Goal: Information Seeking & Learning: Find contact information

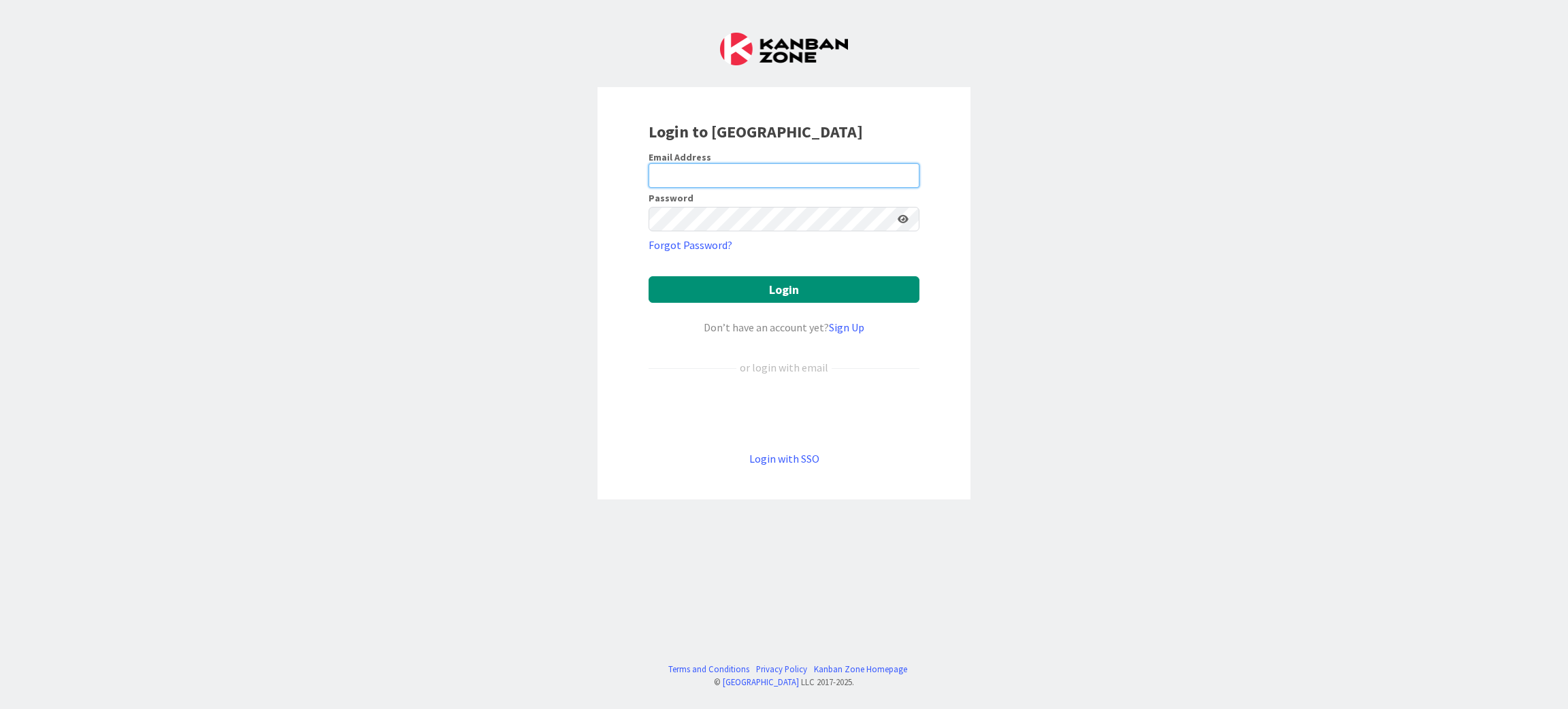
click at [713, 184] on input "email" at bounding box center [784, 175] width 271 height 25
type input "[PERSON_NAME][EMAIL_ADDRESS][DOMAIN_NAME]"
click at [779, 297] on button "Login" at bounding box center [784, 290] width 271 height 27
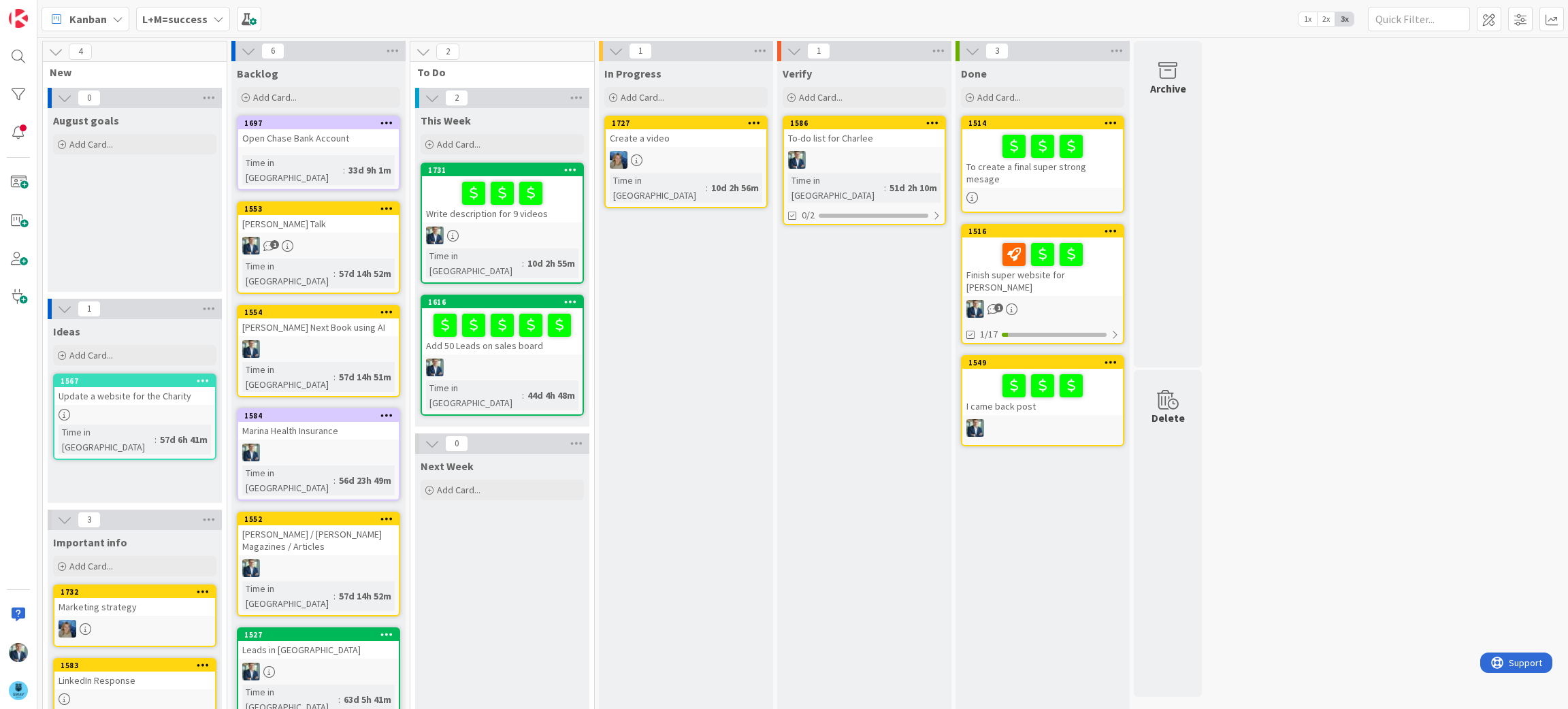
click at [218, 18] on icon at bounding box center [218, 18] width 11 height 11
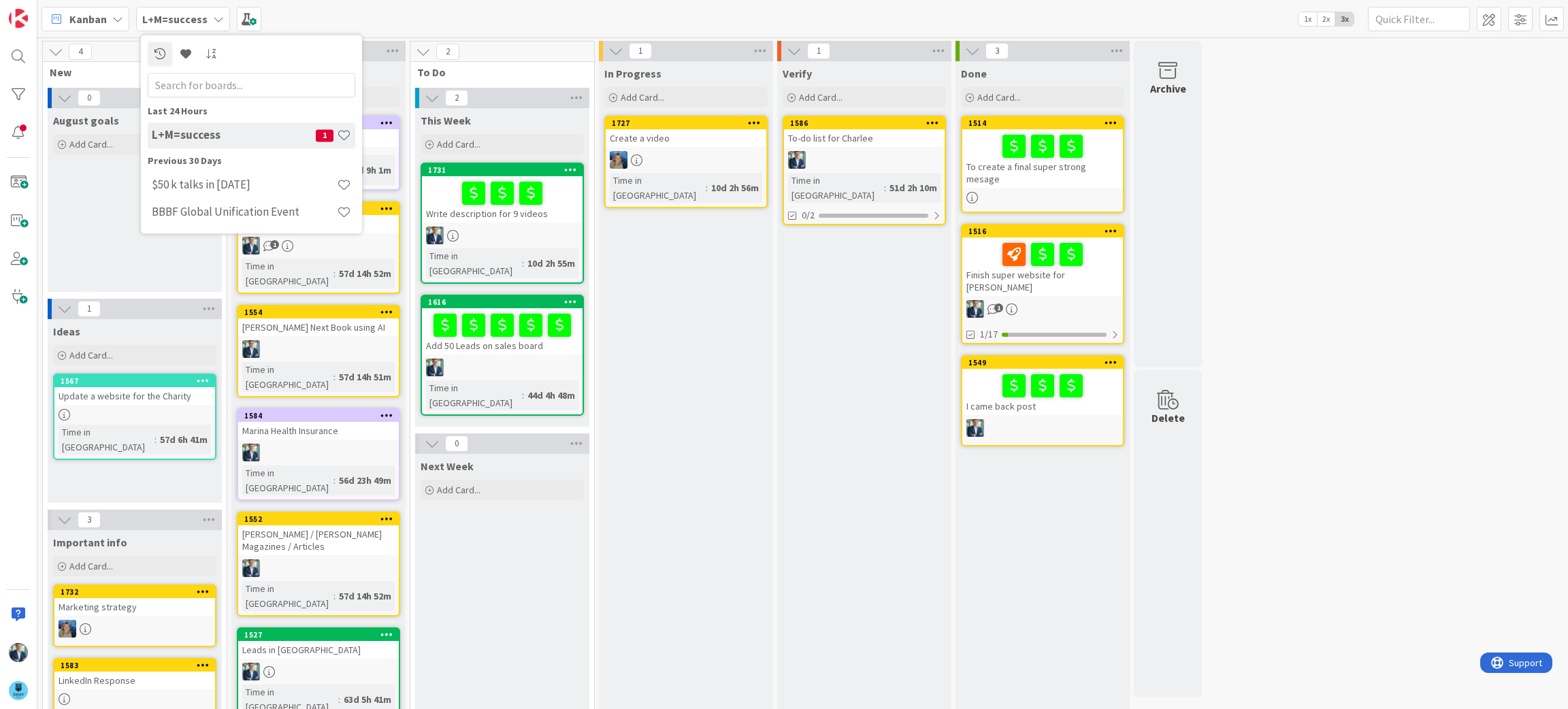
click at [201, 158] on div "Previous 30 Days" at bounding box center [251, 161] width 208 height 14
click at [197, 163] on div "Previous 30 Days" at bounding box center [251, 161] width 208 height 14
click at [197, 186] on h4 "$50 k talks in [DATE]" at bounding box center [244, 185] width 185 height 13
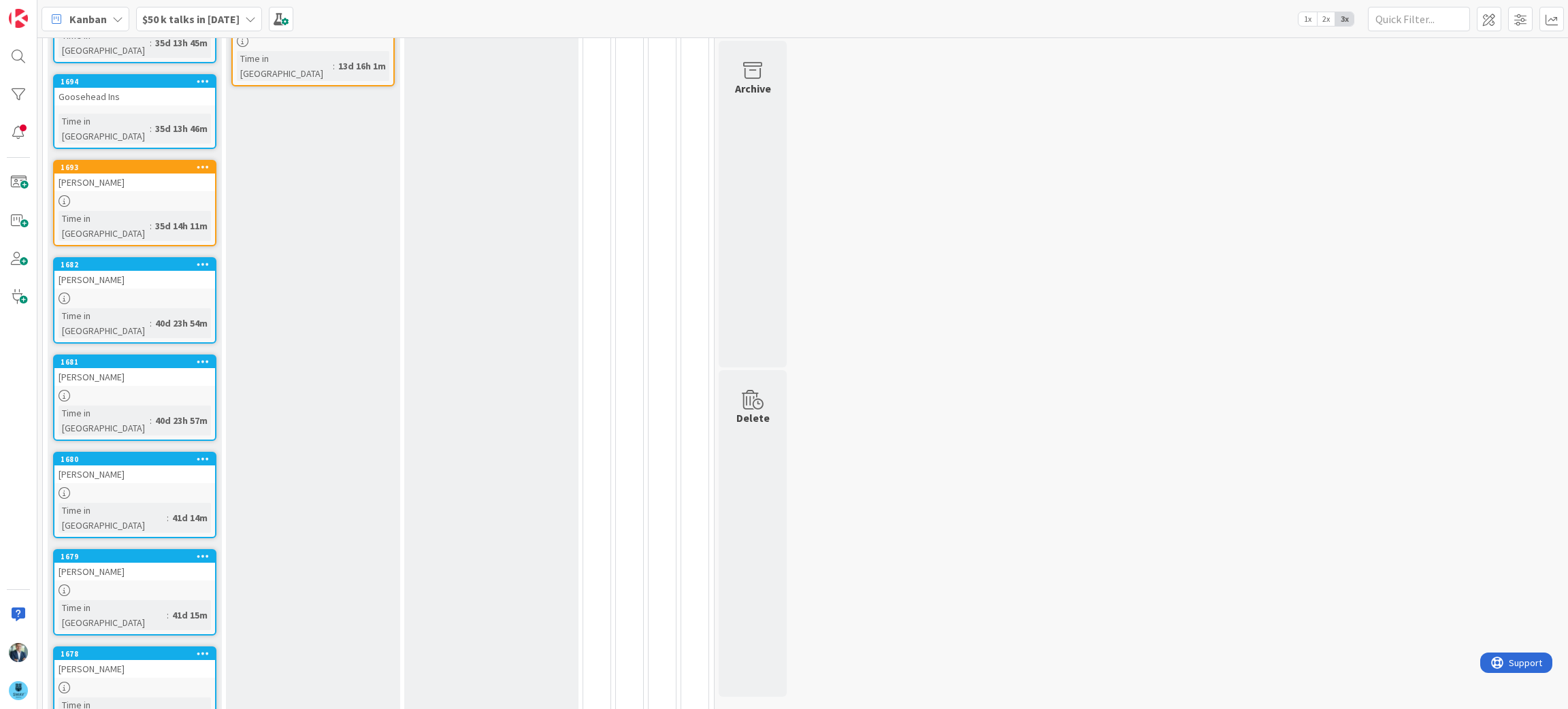
scroll to position [316, 0]
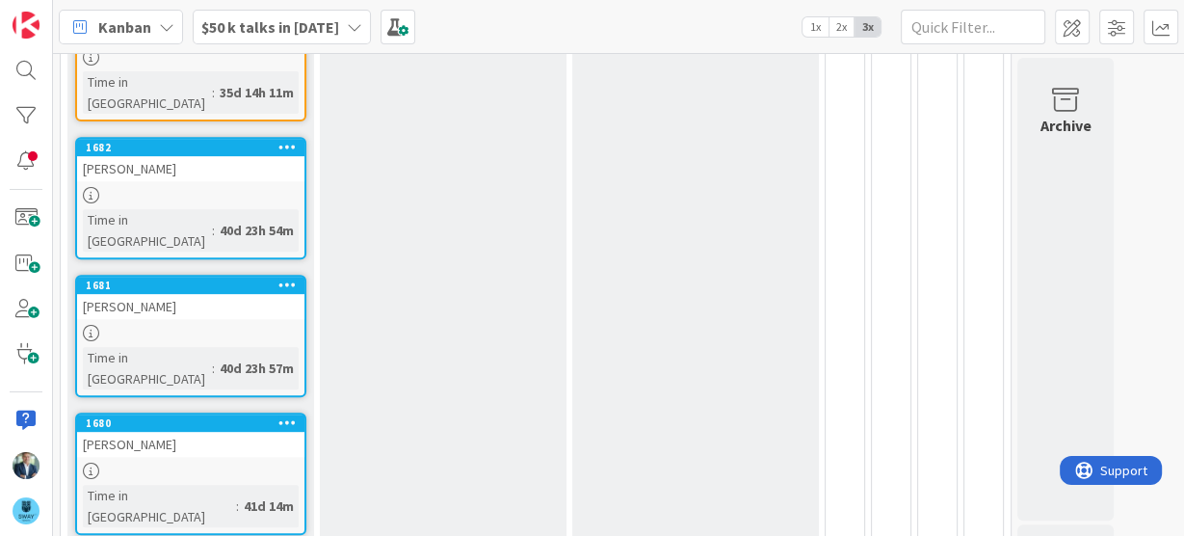
scroll to position [677, 0]
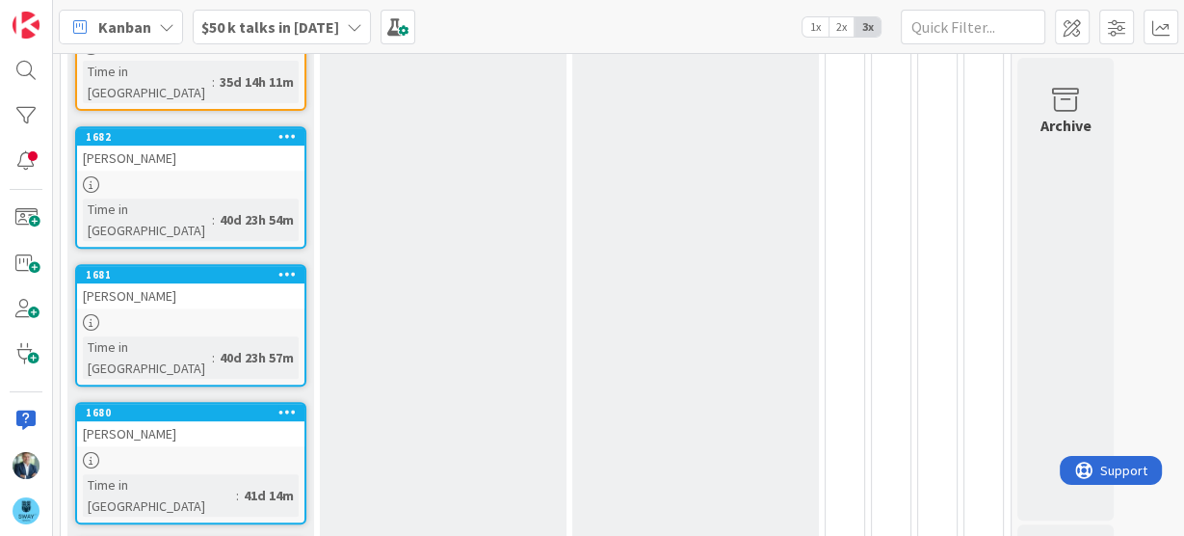
click at [122, 421] on div "[PERSON_NAME]" at bounding box center [190, 433] width 227 height 25
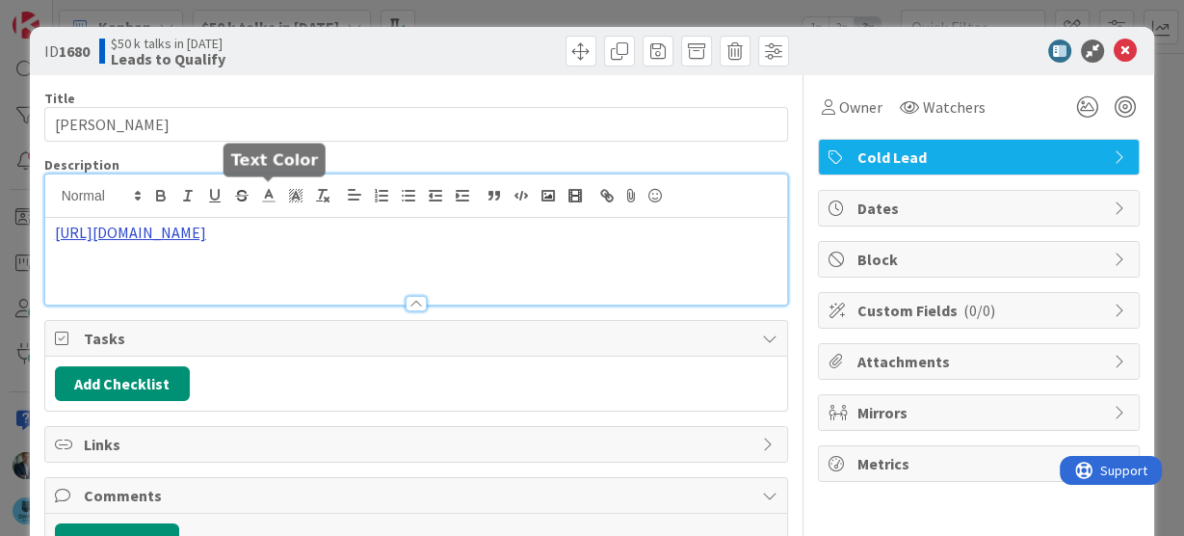
click at [274, 197] on div "[URL][DOMAIN_NAME]" at bounding box center [416, 239] width 743 height 130
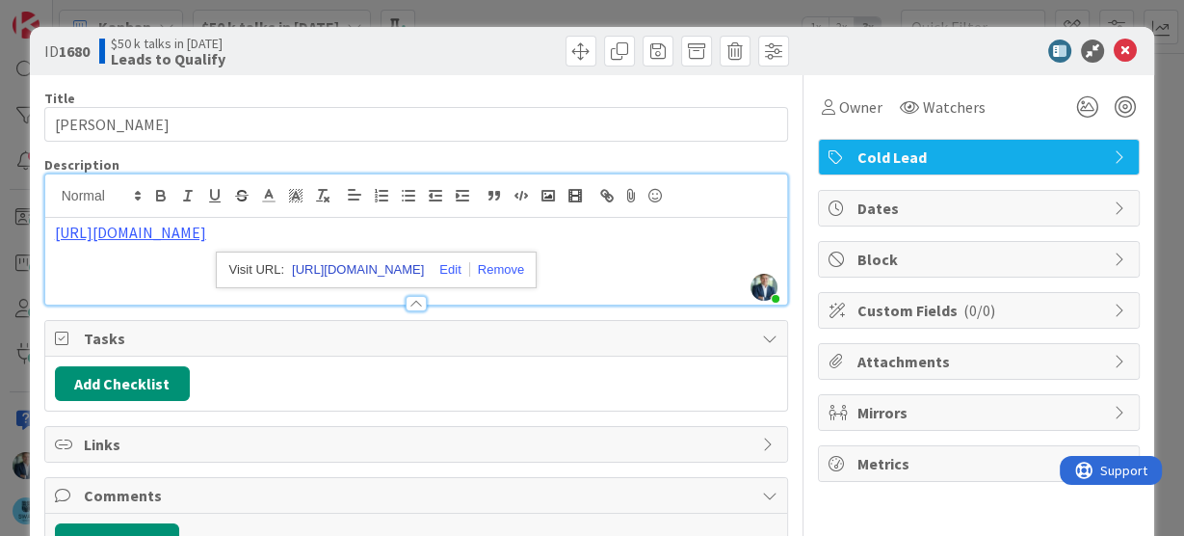
click at [322, 271] on link "[URL][DOMAIN_NAME]" at bounding box center [358, 269] width 132 height 25
click at [1118, 49] on icon at bounding box center [1125, 51] width 23 height 23
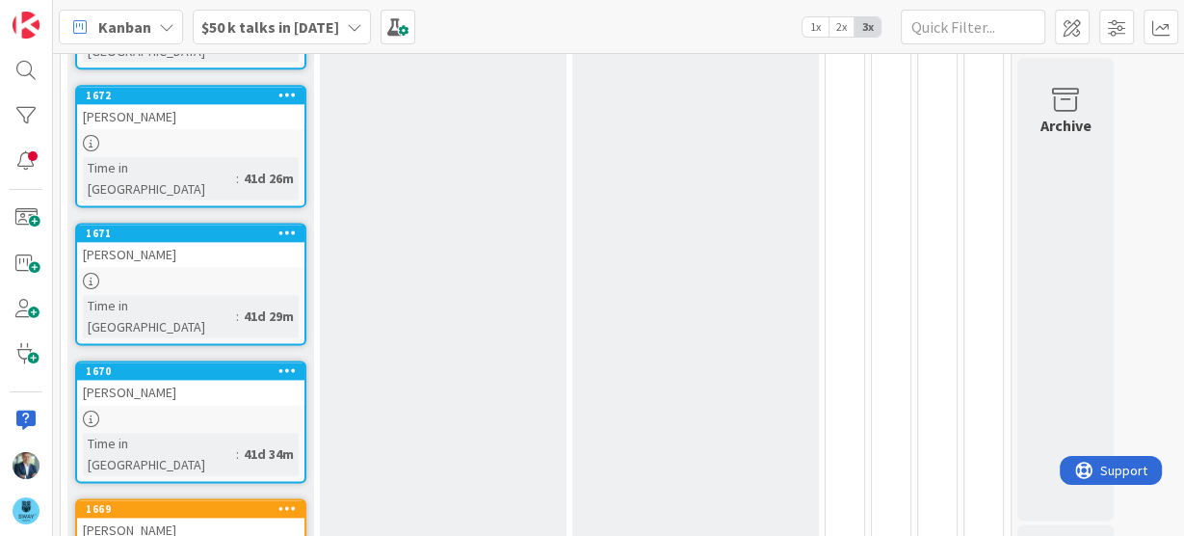
scroll to position [2123, 0]
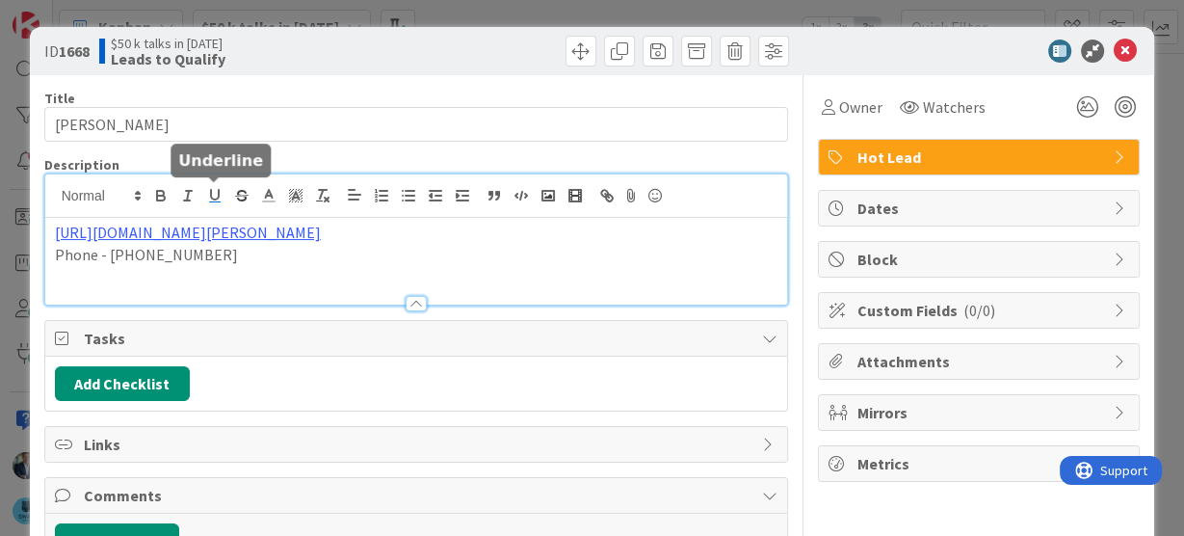
click at [205, 197] on div "[URL][DOMAIN_NAME][PERSON_NAME] Phone - [PHONE_NUMBER]" at bounding box center [416, 239] width 743 height 130
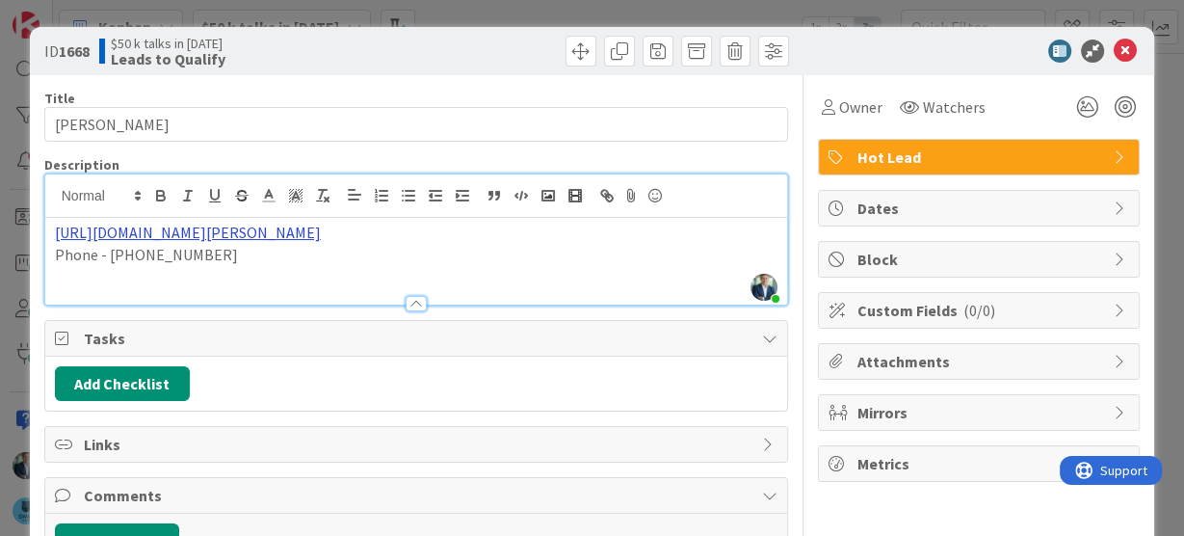
click at [176, 232] on link "[URL][DOMAIN_NAME][PERSON_NAME]" at bounding box center [188, 232] width 266 height 19
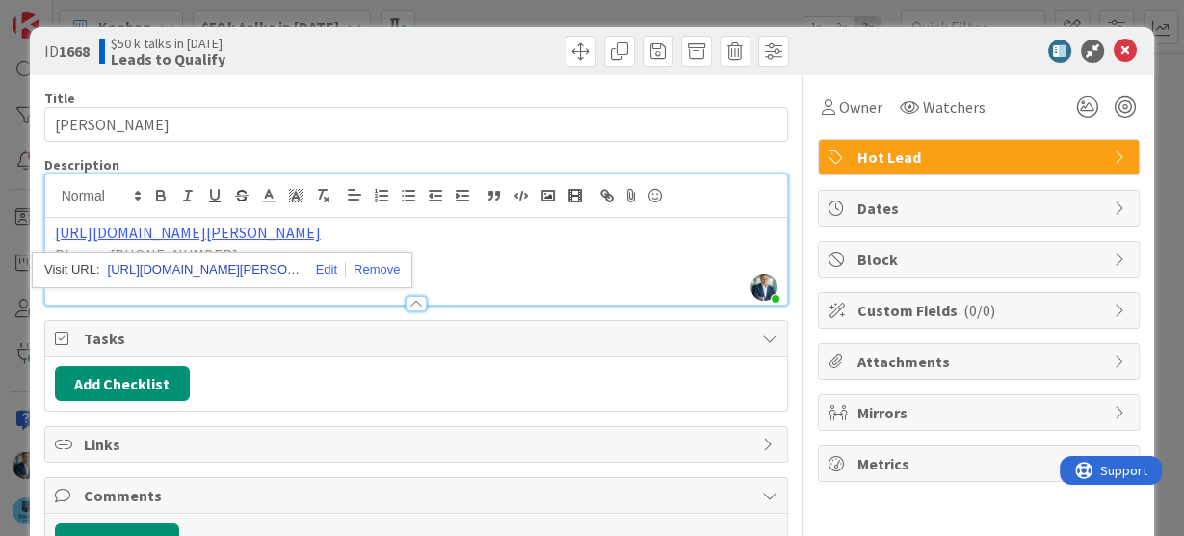
click at [247, 274] on link "[URL][DOMAIN_NAME][PERSON_NAME]" at bounding box center [204, 269] width 193 height 25
click at [1115, 46] on icon at bounding box center [1125, 51] width 23 height 23
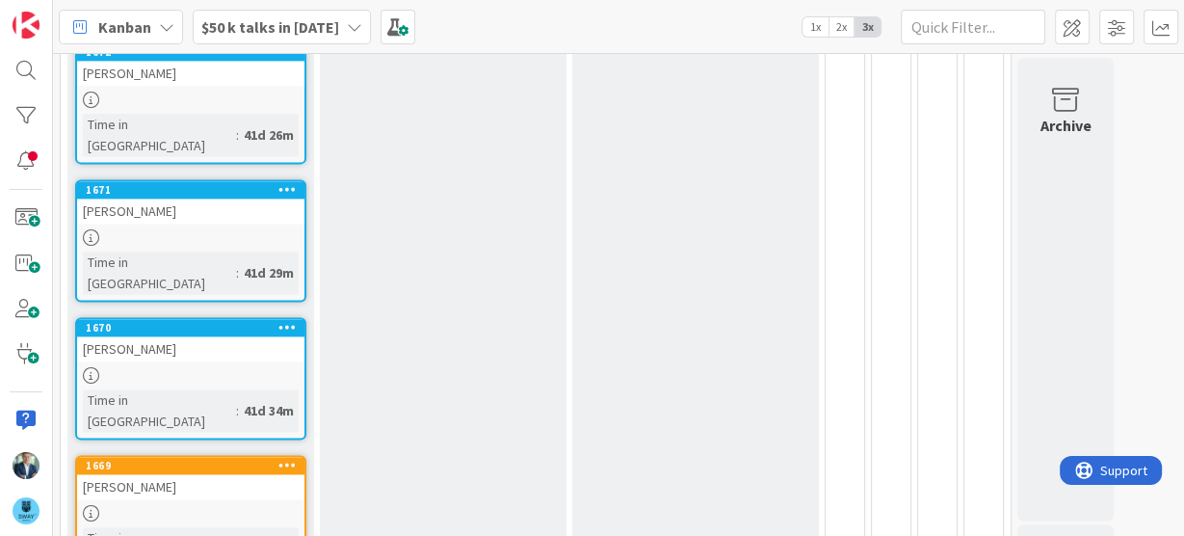
click at [140, 474] on div "[PERSON_NAME]" at bounding box center [190, 486] width 227 height 25
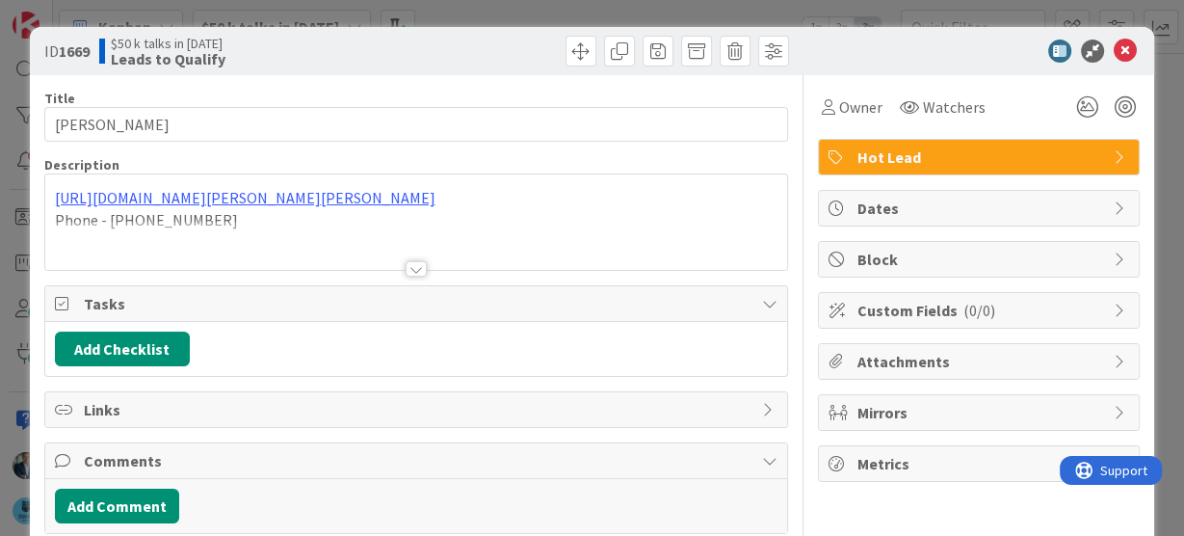
click at [162, 197] on div "[URL][DOMAIN_NAME][PERSON_NAME][PERSON_NAME] Phone - [PHONE_NUMBER]" at bounding box center [416, 221] width 743 height 95
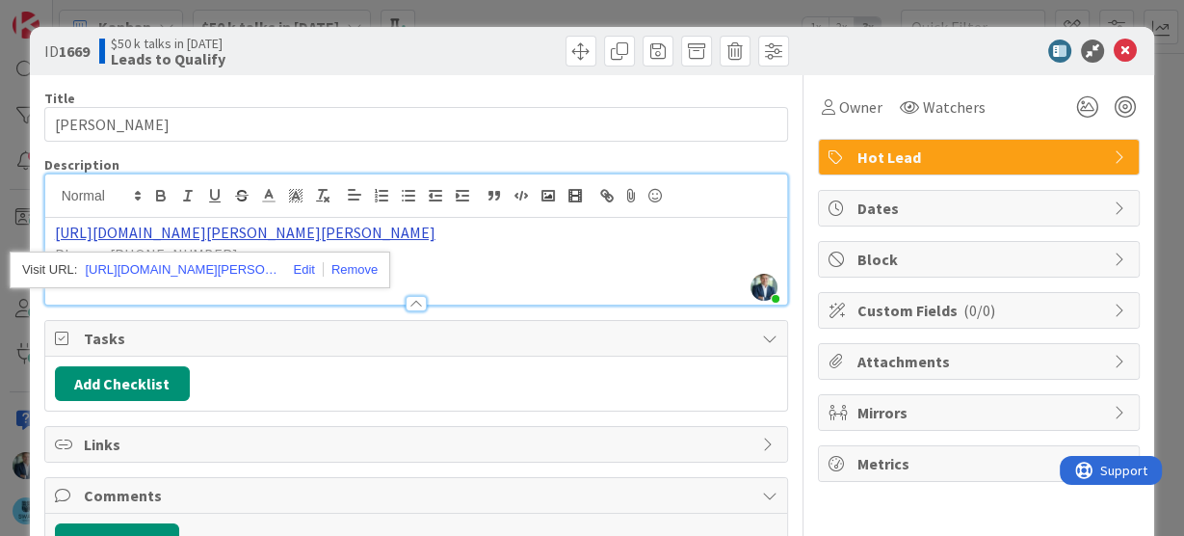
click at [226, 233] on link "[URL][DOMAIN_NAME][PERSON_NAME][PERSON_NAME]" at bounding box center [245, 232] width 381 height 19
click at [245, 230] on link "[URL][DOMAIN_NAME][PERSON_NAME][PERSON_NAME]" at bounding box center [245, 232] width 381 height 19
click at [232, 268] on link "[URL][DOMAIN_NAME][PERSON_NAME][PERSON_NAME]" at bounding box center [181, 269] width 193 height 25
click at [1114, 43] on icon at bounding box center [1125, 51] width 23 height 23
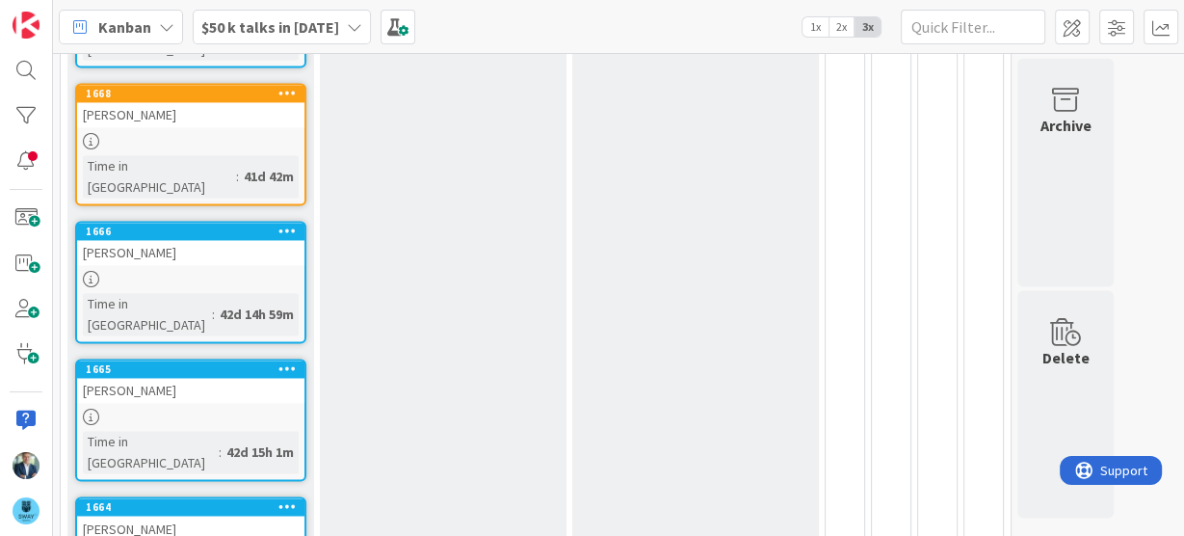
scroll to position [2538, 0]
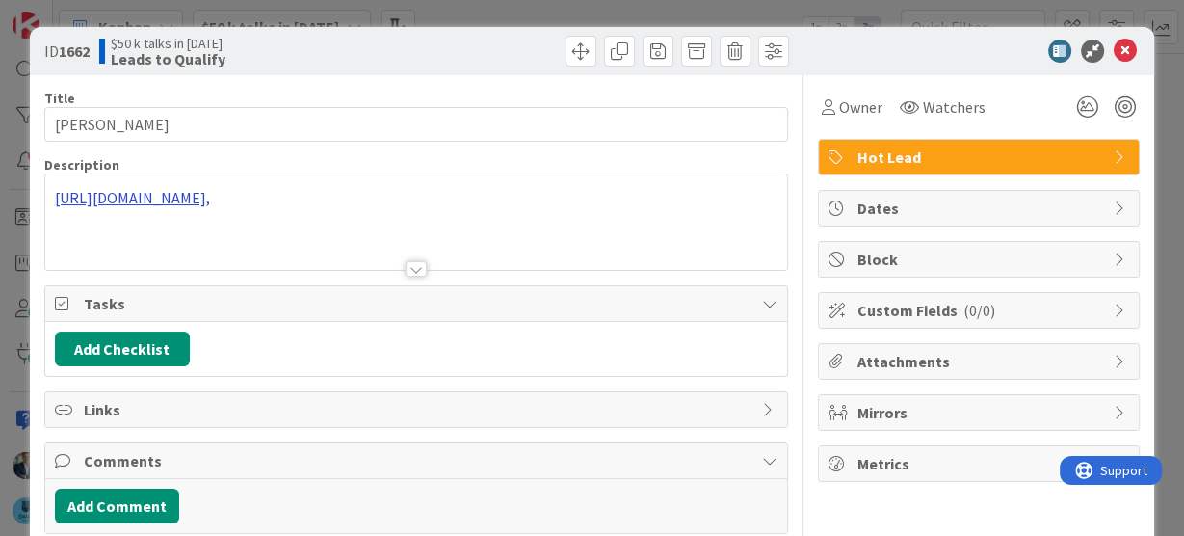
click at [234, 204] on div "[URL][DOMAIN_NAME]," at bounding box center [416, 221] width 743 height 95
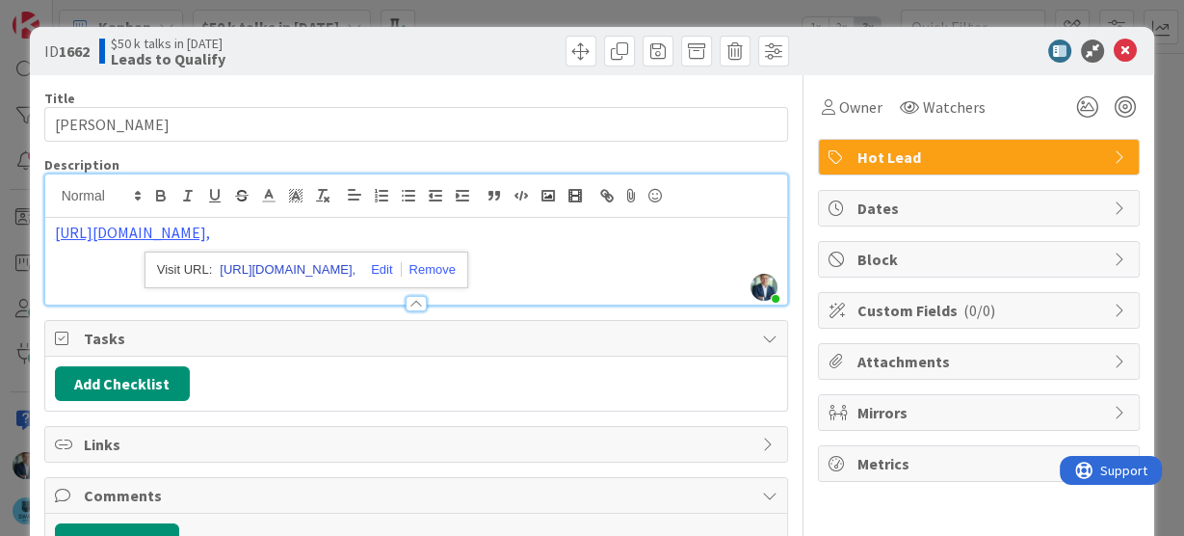
click at [259, 270] on link "[URL][DOMAIN_NAME]," at bounding box center [288, 269] width 136 height 25
click at [1121, 46] on icon at bounding box center [1125, 51] width 23 height 23
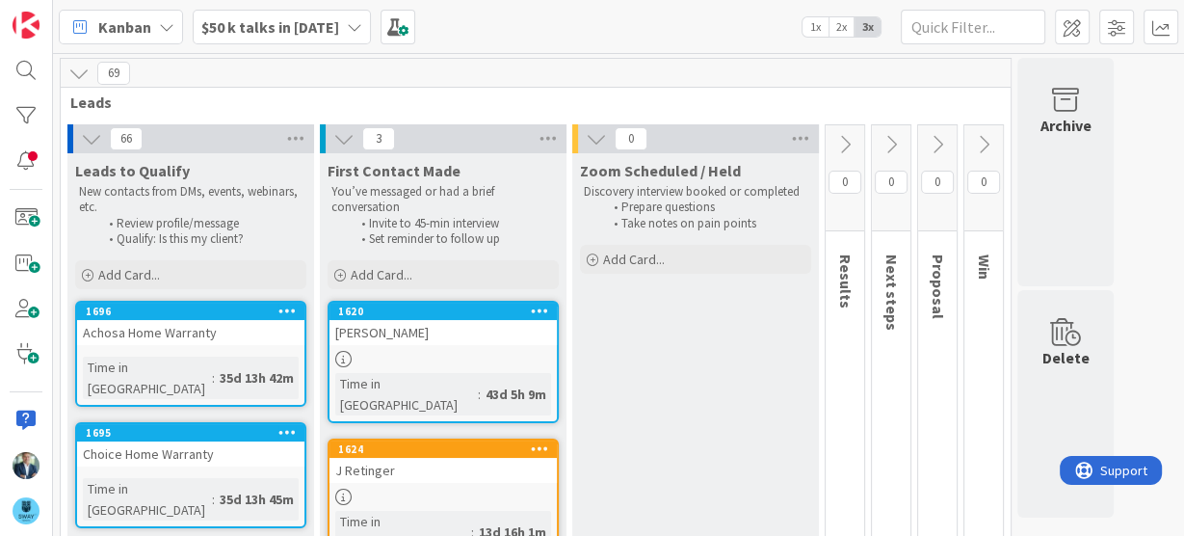
click at [814, 25] on span "1x" at bounding box center [816, 26] width 26 height 19
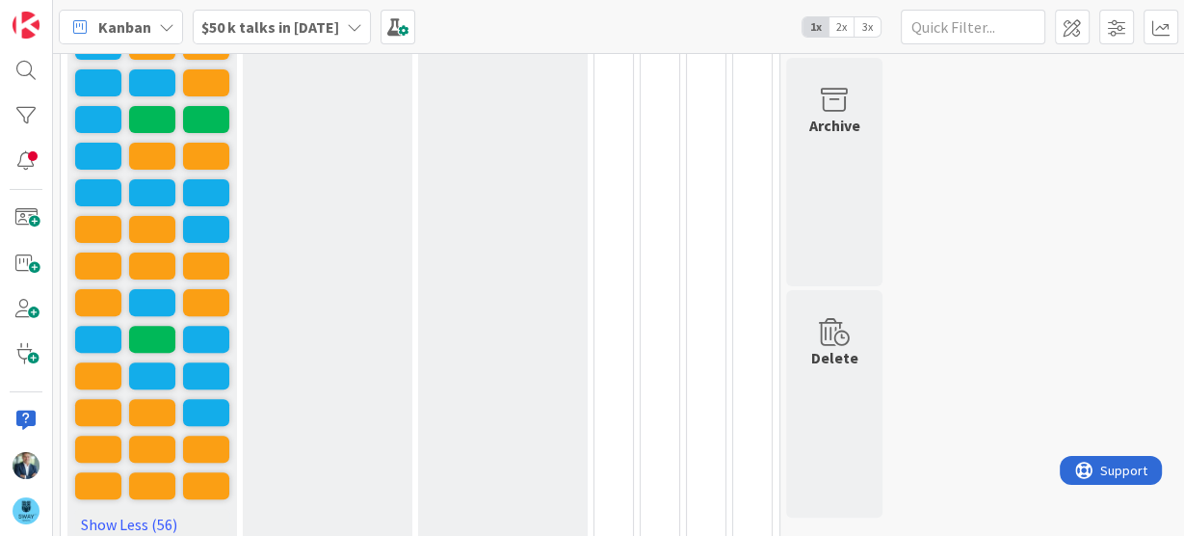
scroll to position [520, 0]
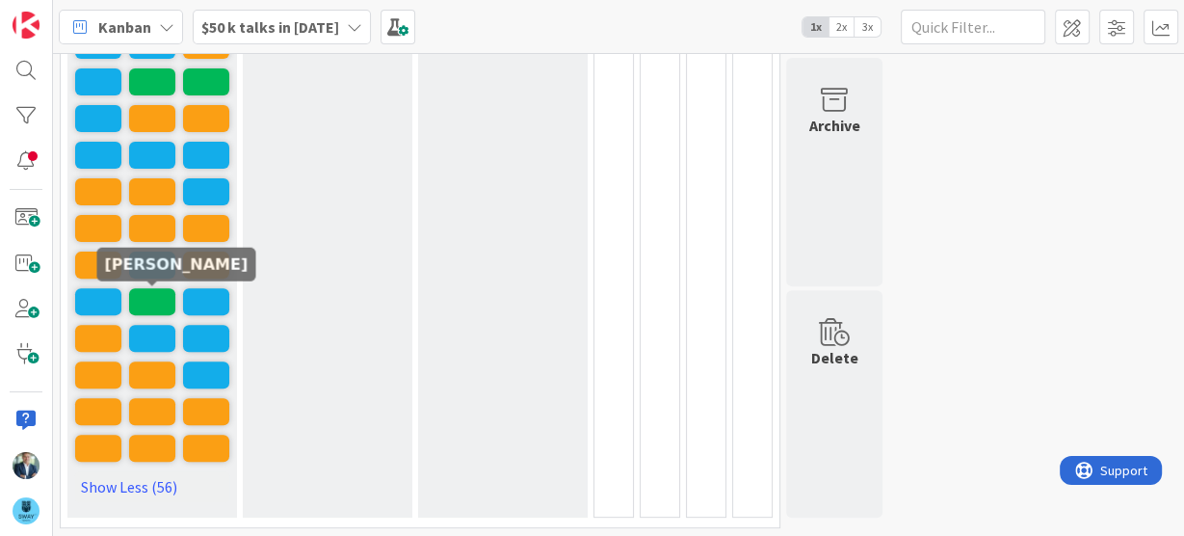
click at [148, 304] on span at bounding box center [152, 301] width 46 height 27
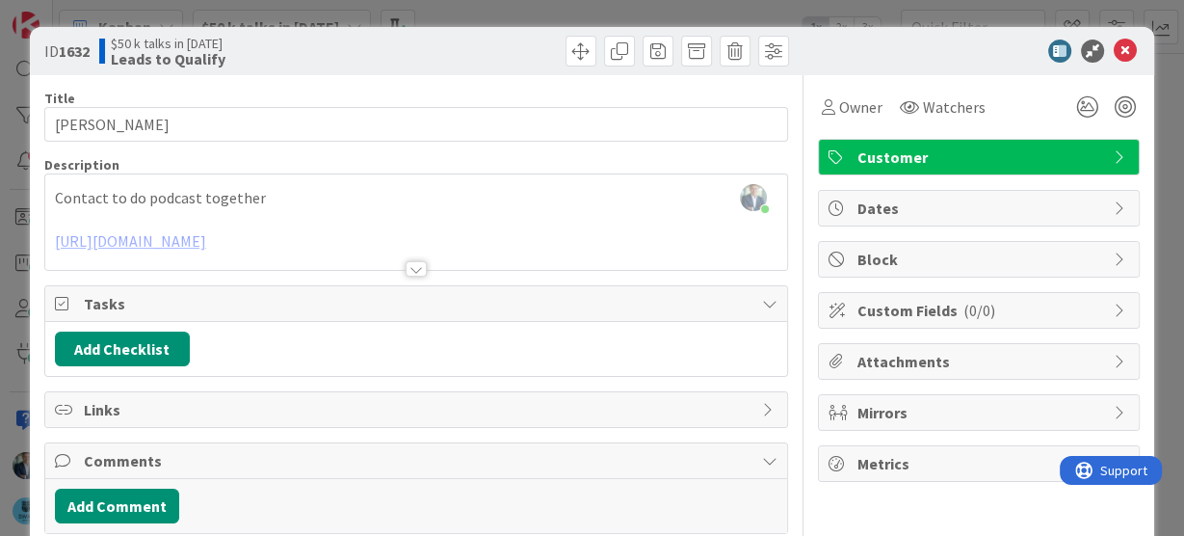
click at [156, 239] on div at bounding box center [416, 245] width 743 height 49
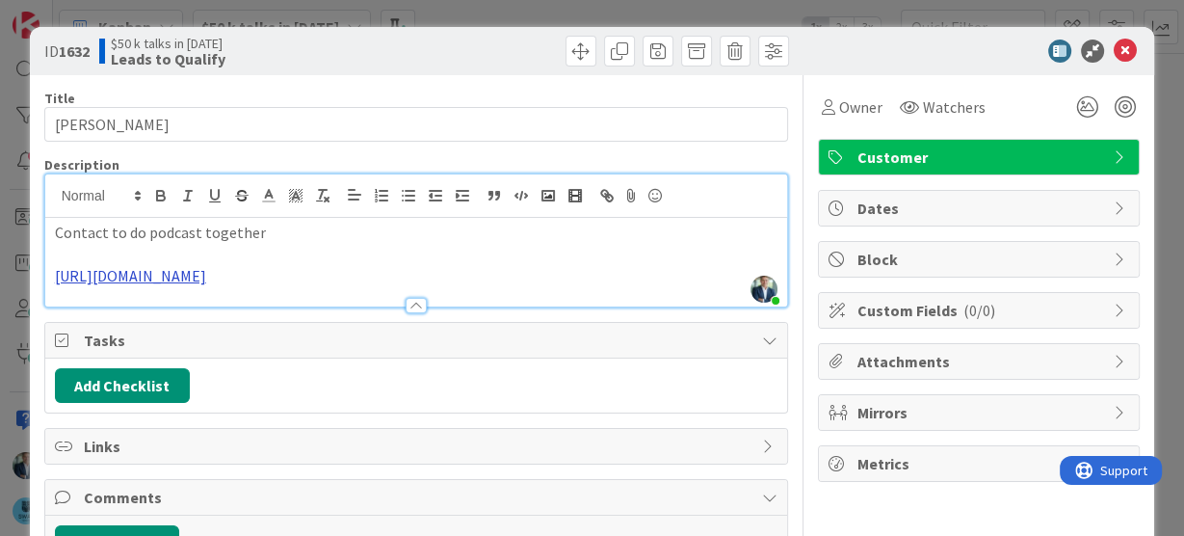
click at [163, 272] on link "[URL][DOMAIN_NAME]" at bounding box center [130, 275] width 151 height 19
click at [165, 311] on link "[URL][DOMAIN_NAME]" at bounding box center [142, 314] width 132 height 25
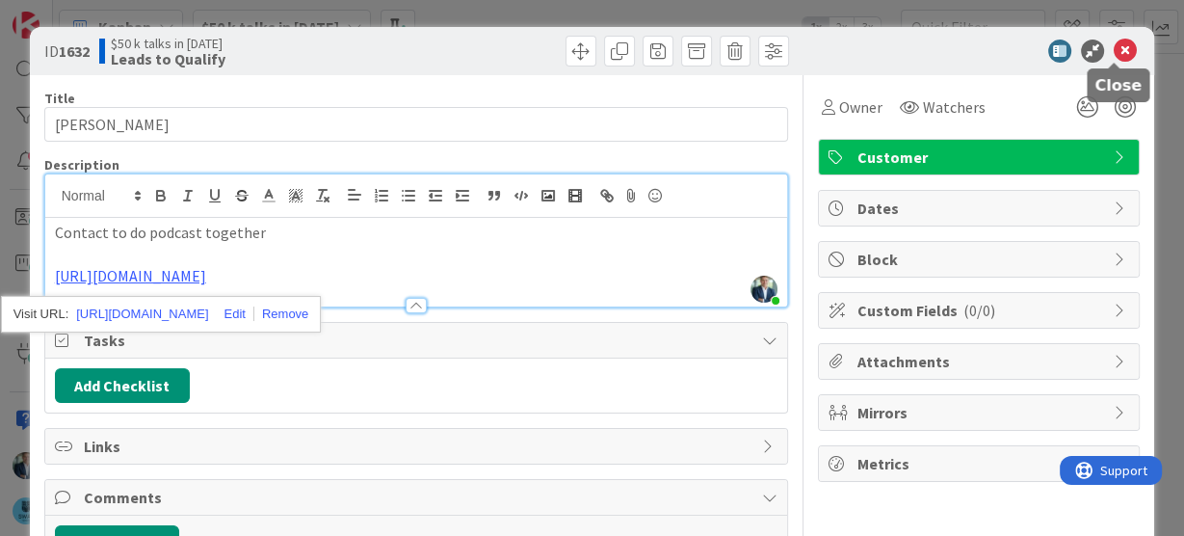
click at [1114, 47] on icon at bounding box center [1125, 51] width 23 height 23
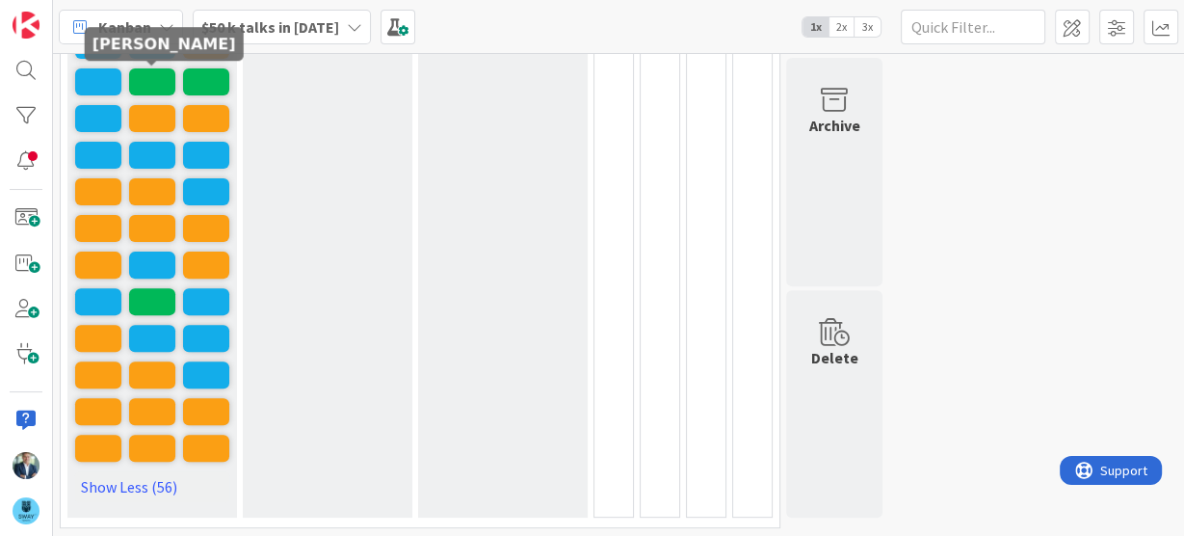
click at [159, 77] on span at bounding box center [152, 81] width 46 height 27
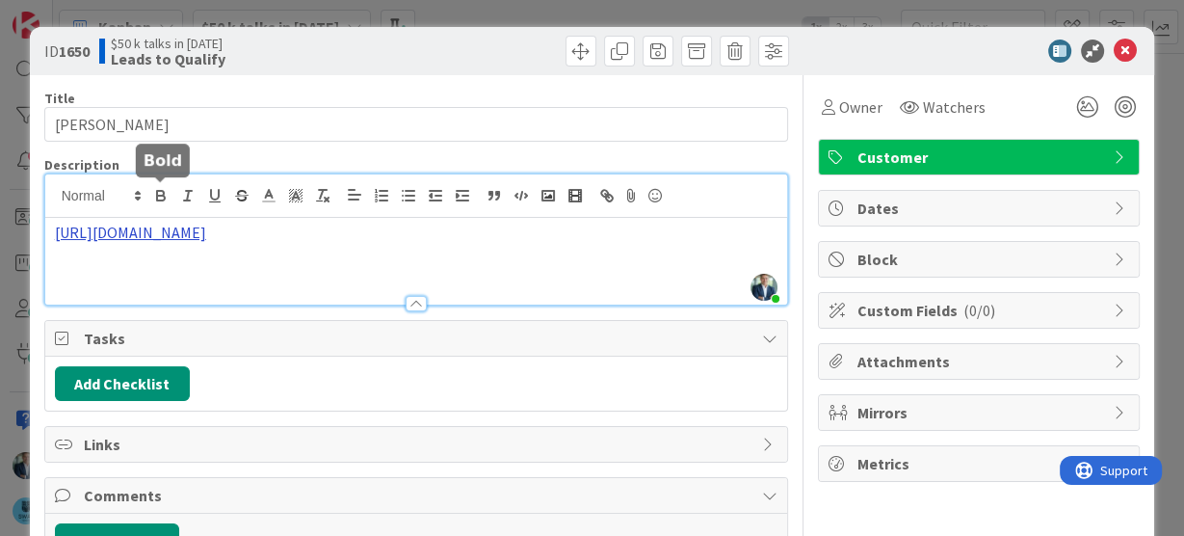
click at [159, 199] on div "[PERSON_NAME] just joined [URL][DOMAIN_NAME]" at bounding box center [416, 239] width 743 height 130
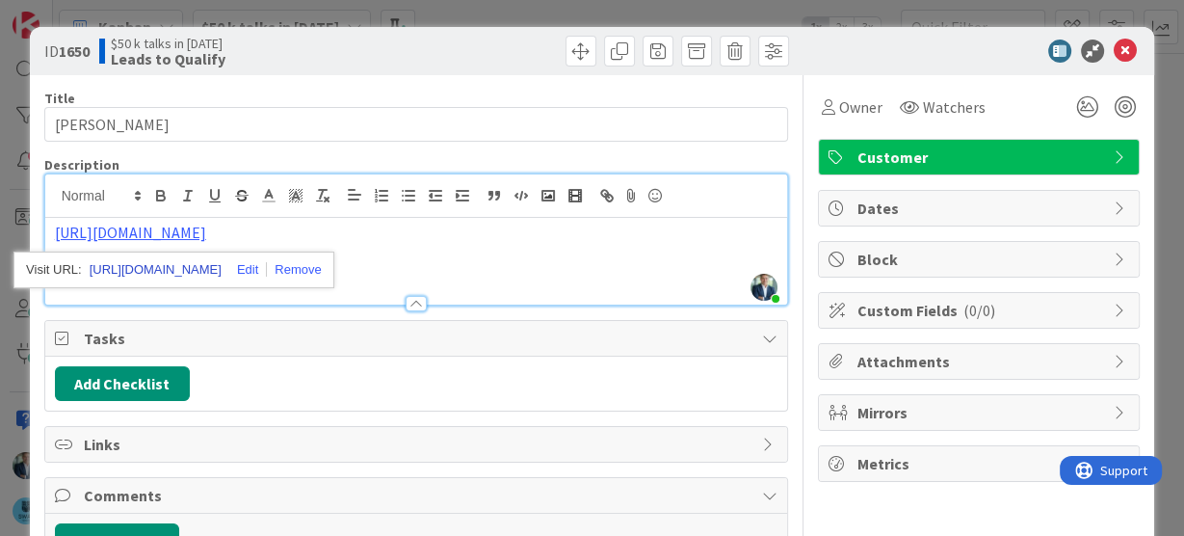
click at [164, 268] on link "[URL][DOMAIN_NAME]" at bounding box center [156, 269] width 132 height 25
click at [1118, 45] on icon at bounding box center [1125, 51] width 23 height 23
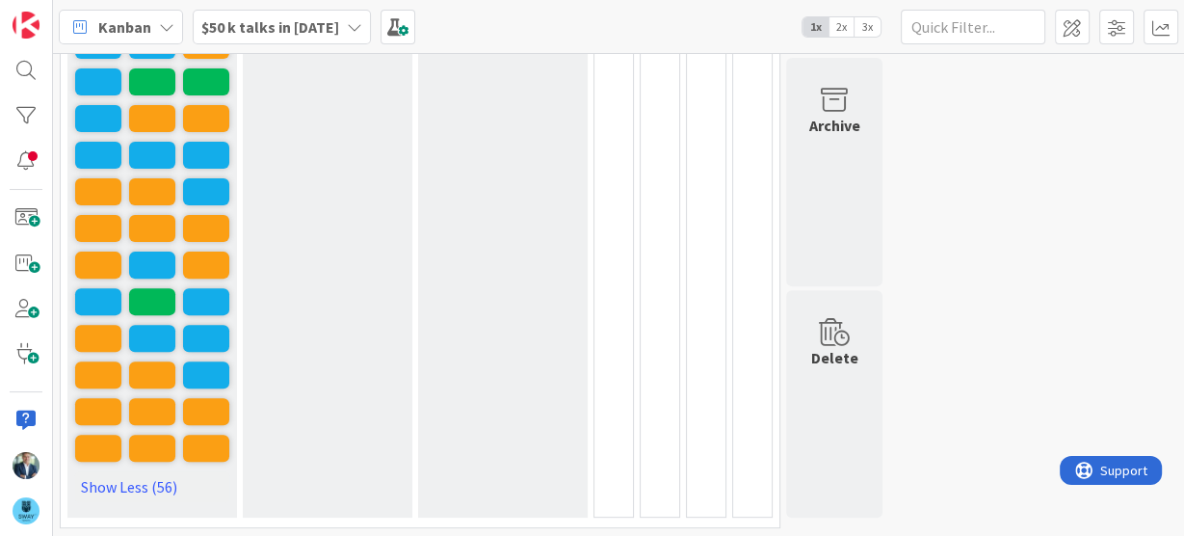
click at [848, 27] on span "2x" at bounding box center [842, 26] width 26 height 19
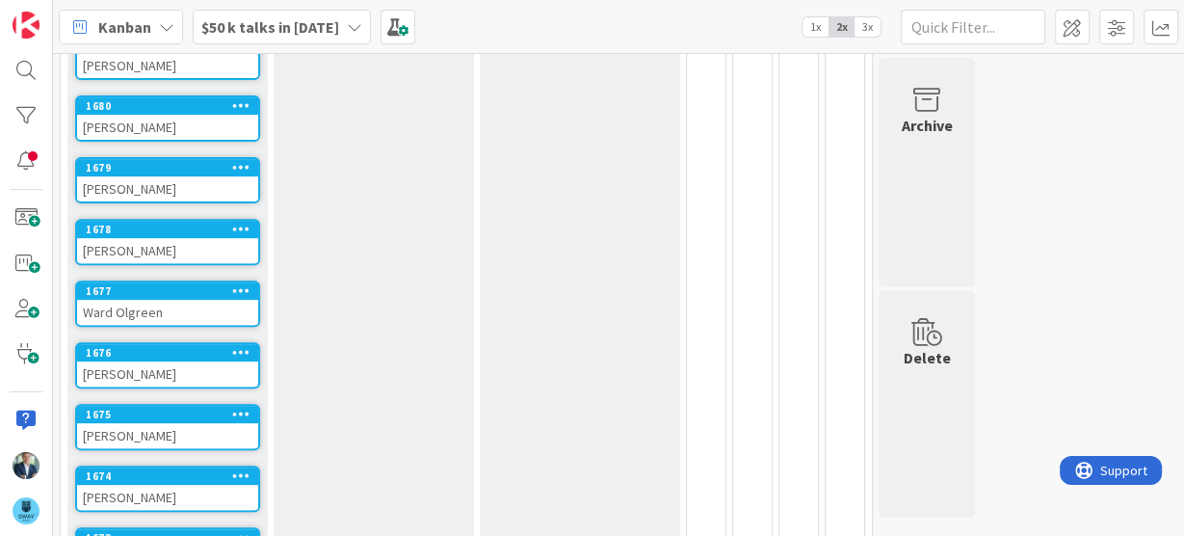
scroll to position [65, 0]
